Goal: Information Seeking & Learning: Learn about a topic

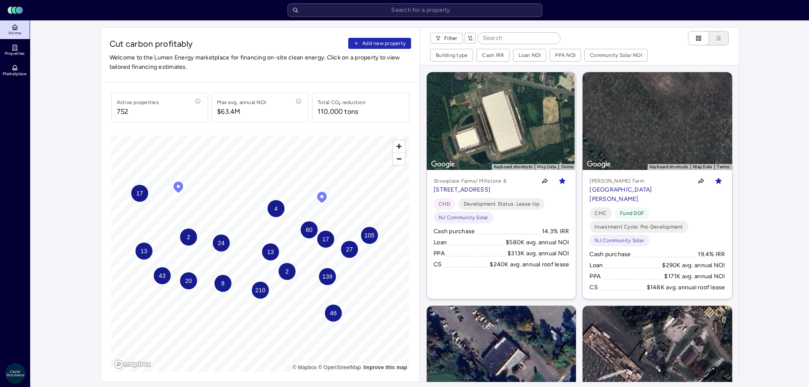
drag, startPoint x: 447, startPoint y: 20, endPoint x: 647, endPoint y: 38, distance: 200.5
click at [647, 38] on div "Filter" at bounding box center [579, 38] width 299 height 14
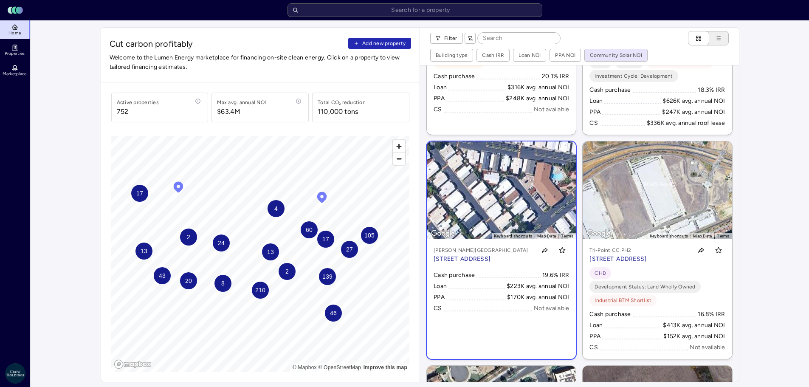
scroll to position [2175, 0]
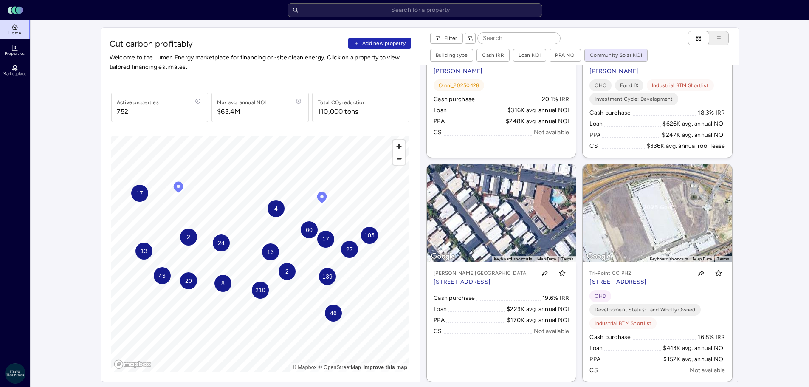
click at [164, 281] on div "43" at bounding box center [162, 275] width 17 height 17
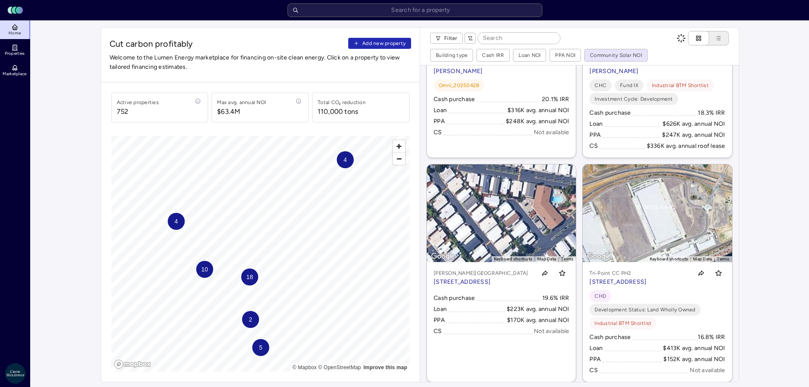
scroll to position [334, 0]
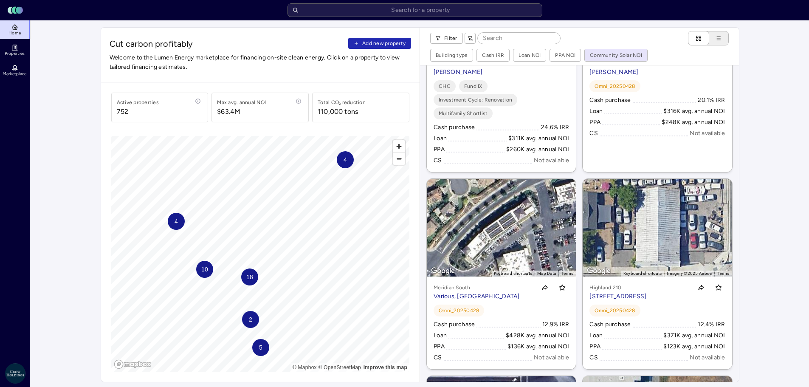
click at [205, 273] on span "10" at bounding box center [204, 269] width 7 height 9
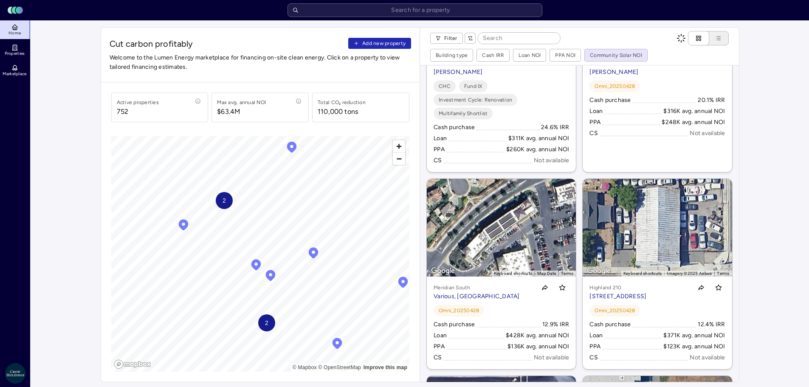
scroll to position [136, 0]
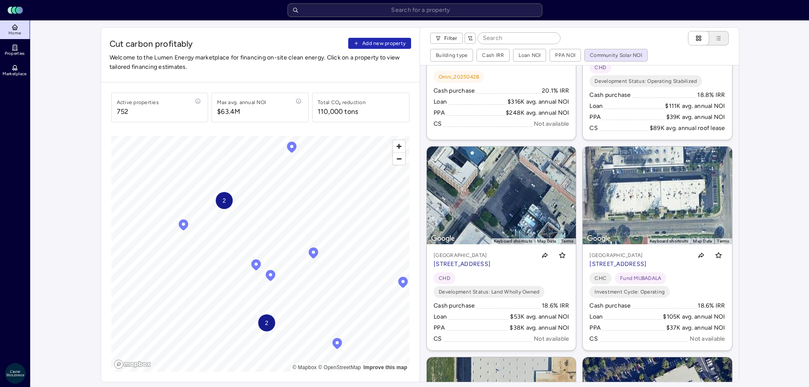
click at [271, 277] on icon "Map marker" at bounding box center [271, 275] width 10 height 11
click at [256, 265] on icon "Map marker" at bounding box center [256, 264] width 13 height 13
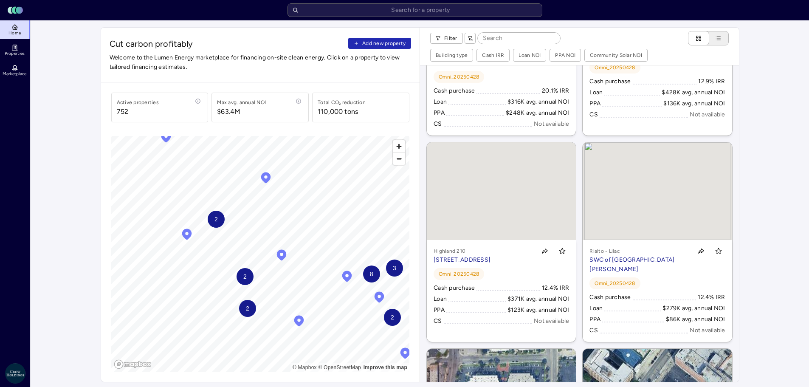
click at [218, 222] on span "2" at bounding box center [215, 219] width 3 height 9
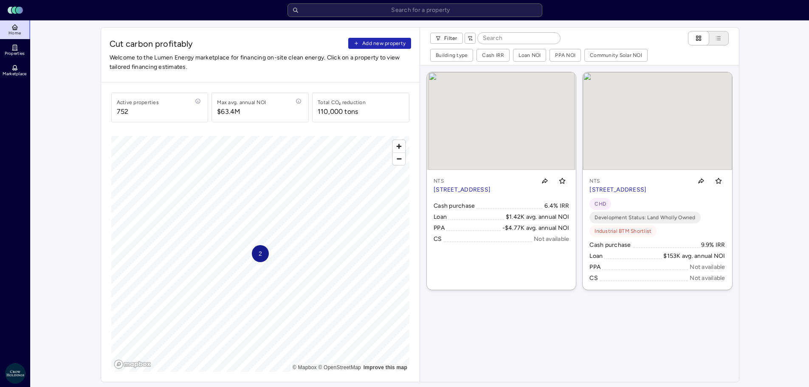
scroll to position [0, 0]
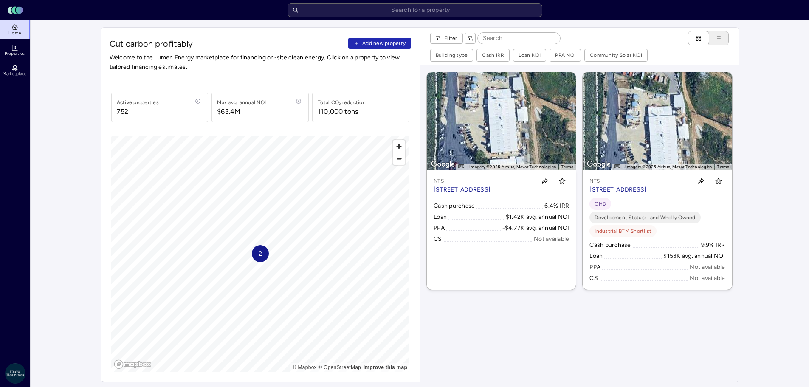
click at [265, 258] on div "2" at bounding box center [260, 253] width 17 height 17
click at [263, 253] on div "2" at bounding box center [260, 253] width 17 height 17
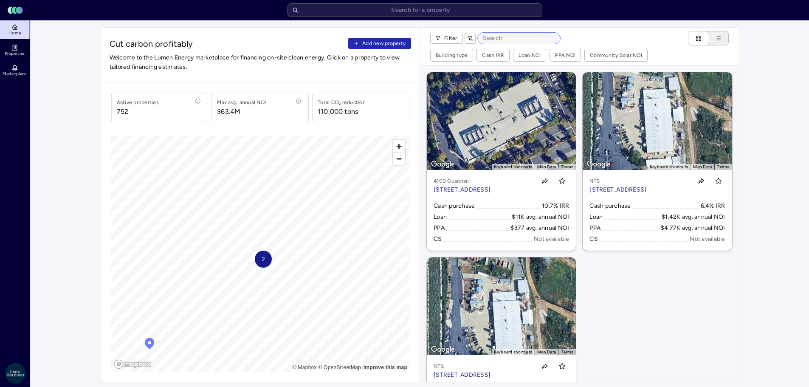
click at [500, 37] on input at bounding box center [519, 38] width 82 height 11
type input "gardena"
click at [515, 40] on input "gardena" at bounding box center [519, 38] width 82 height 11
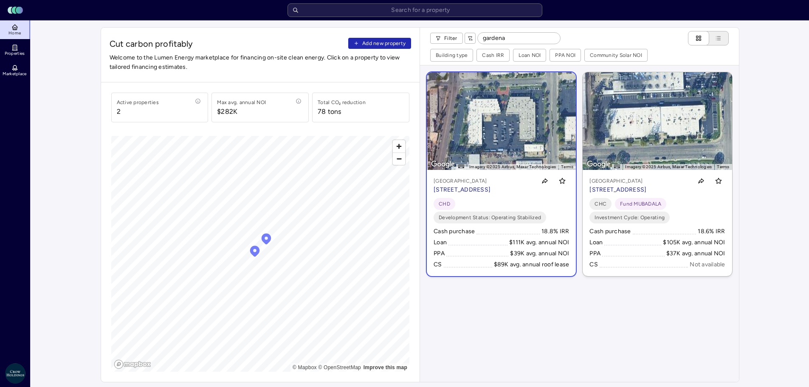
click at [470, 185] on p "[STREET_ADDRESS]" at bounding box center [462, 189] width 57 height 9
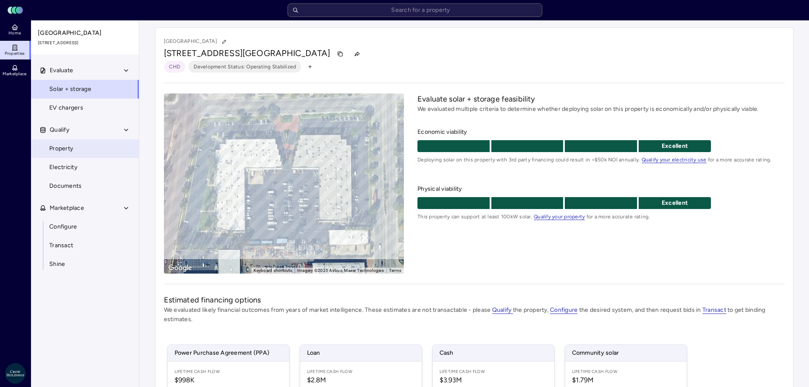
click at [62, 146] on span "Property" at bounding box center [61, 148] width 24 height 9
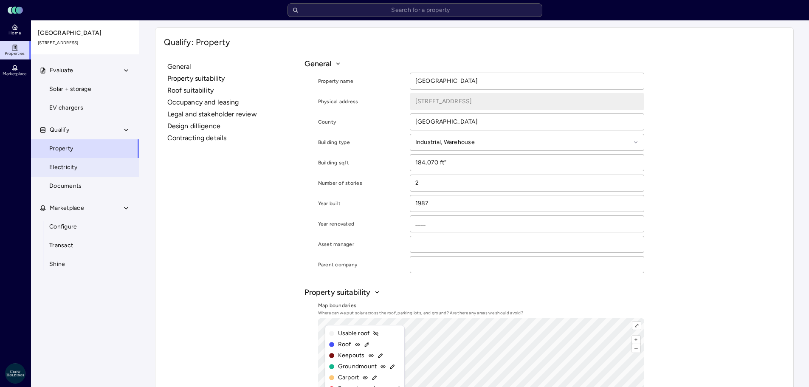
click at [67, 165] on span "Electricity" at bounding box center [63, 167] width 28 height 9
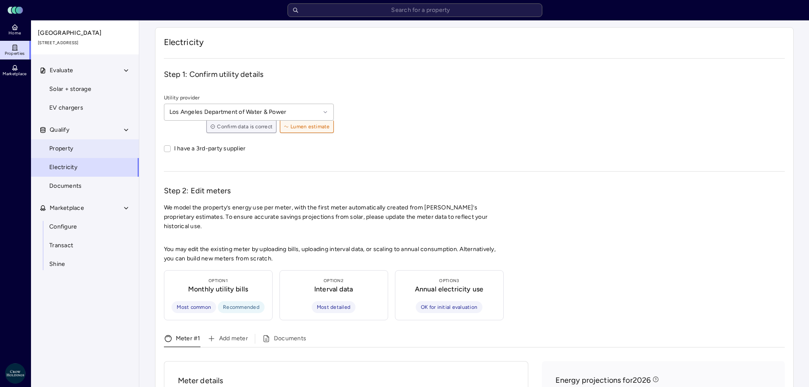
click at [65, 146] on span "Property" at bounding box center [61, 148] width 24 height 9
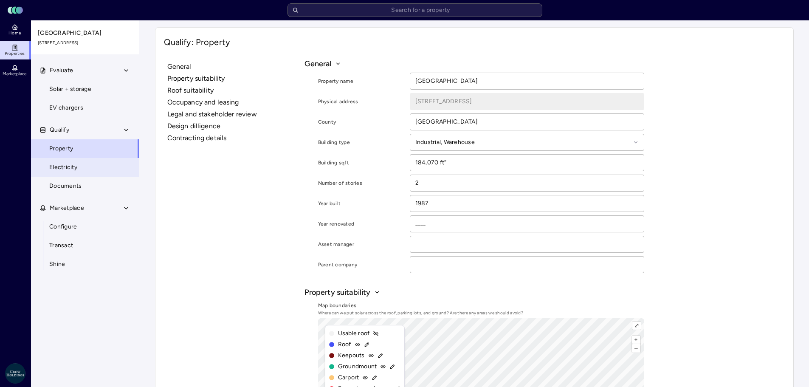
click at [70, 169] on span "Electricity" at bounding box center [63, 167] width 28 height 9
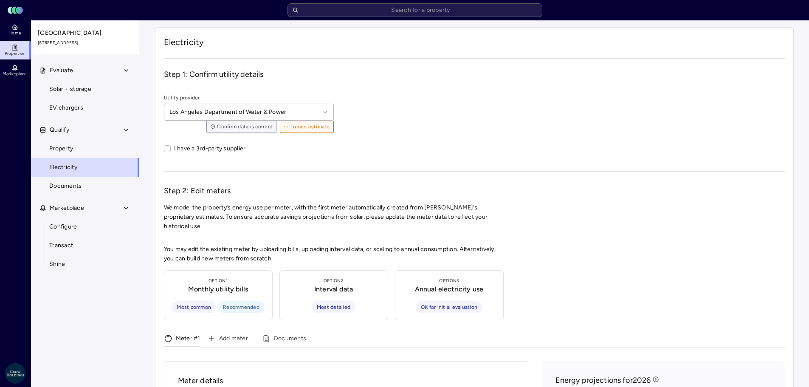
click at [399, 74] on h3 "Step 1: Confirm utility details" at bounding box center [474, 74] width 621 height 11
